Goal: Download file/media

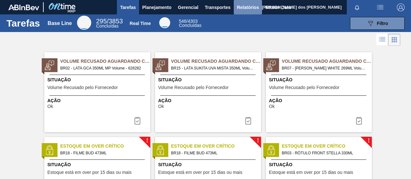
click at [246, 8] on span "Relatórios" at bounding box center [248, 8] width 22 height 8
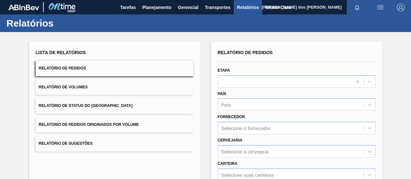
scroll to position [117, 0]
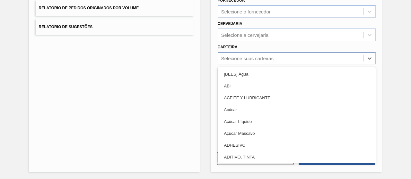
click at [240, 54] on div "Selecione suas carteiras" at bounding box center [290, 58] width 145 height 9
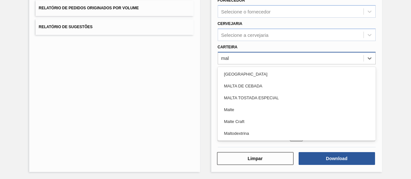
type input "malt"
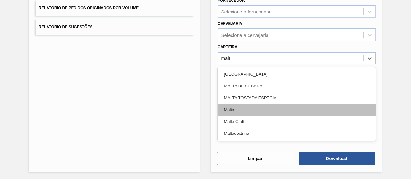
click at [235, 109] on div "Malte" at bounding box center [297, 110] width 158 height 12
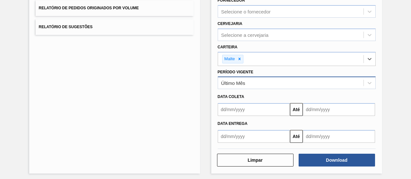
click at [227, 82] on div "Último Mês" at bounding box center [233, 83] width 24 height 5
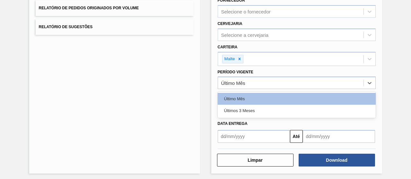
click at [240, 108] on div "Últimos 3 Meses" at bounding box center [297, 111] width 158 height 12
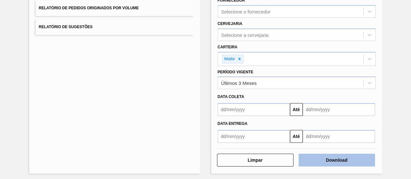
click at [321, 158] on button "Download" at bounding box center [336, 160] width 76 height 13
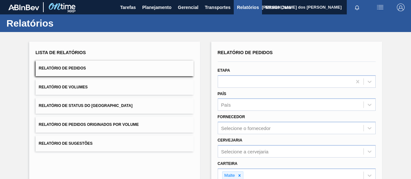
scroll to position [118, 0]
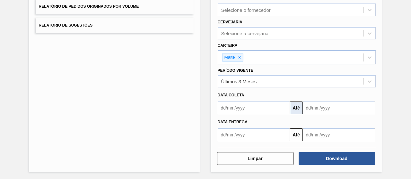
click at [294, 106] on button "Até" at bounding box center [296, 108] width 13 height 13
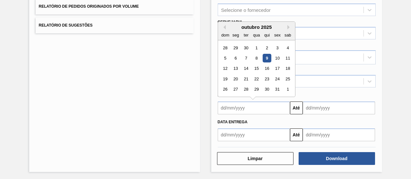
click at [256, 106] on input "text" at bounding box center [254, 108] width 72 height 13
click at [256, 48] on div "1" at bounding box center [256, 48] width 9 height 9
type input "[DATE]"
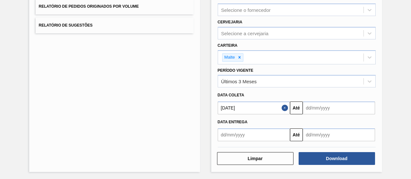
click at [314, 108] on input "text" at bounding box center [339, 108] width 72 height 13
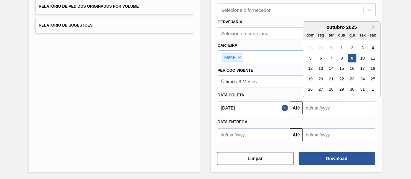
click at [352, 56] on div "9" at bounding box center [351, 58] width 9 height 9
type input "[DATE]"
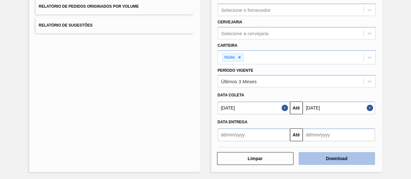
click at [325, 158] on button "Download" at bounding box center [336, 158] width 76 height 13
